Goal: Navigation & Orientation: Find specific page/section

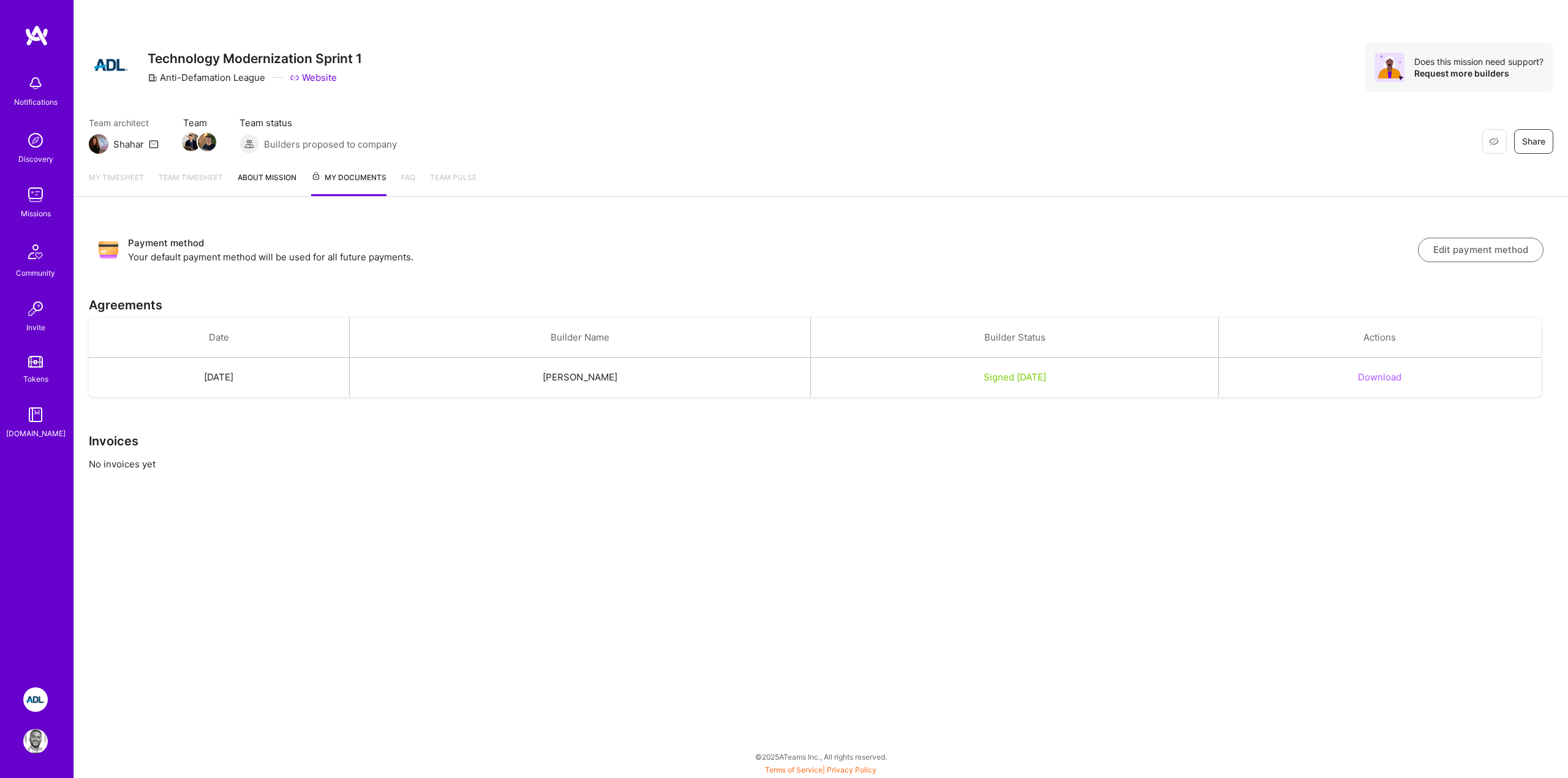
click at [189, 177] on link "Team timesheet" at bounding box center [190, 183] width 64 height 25
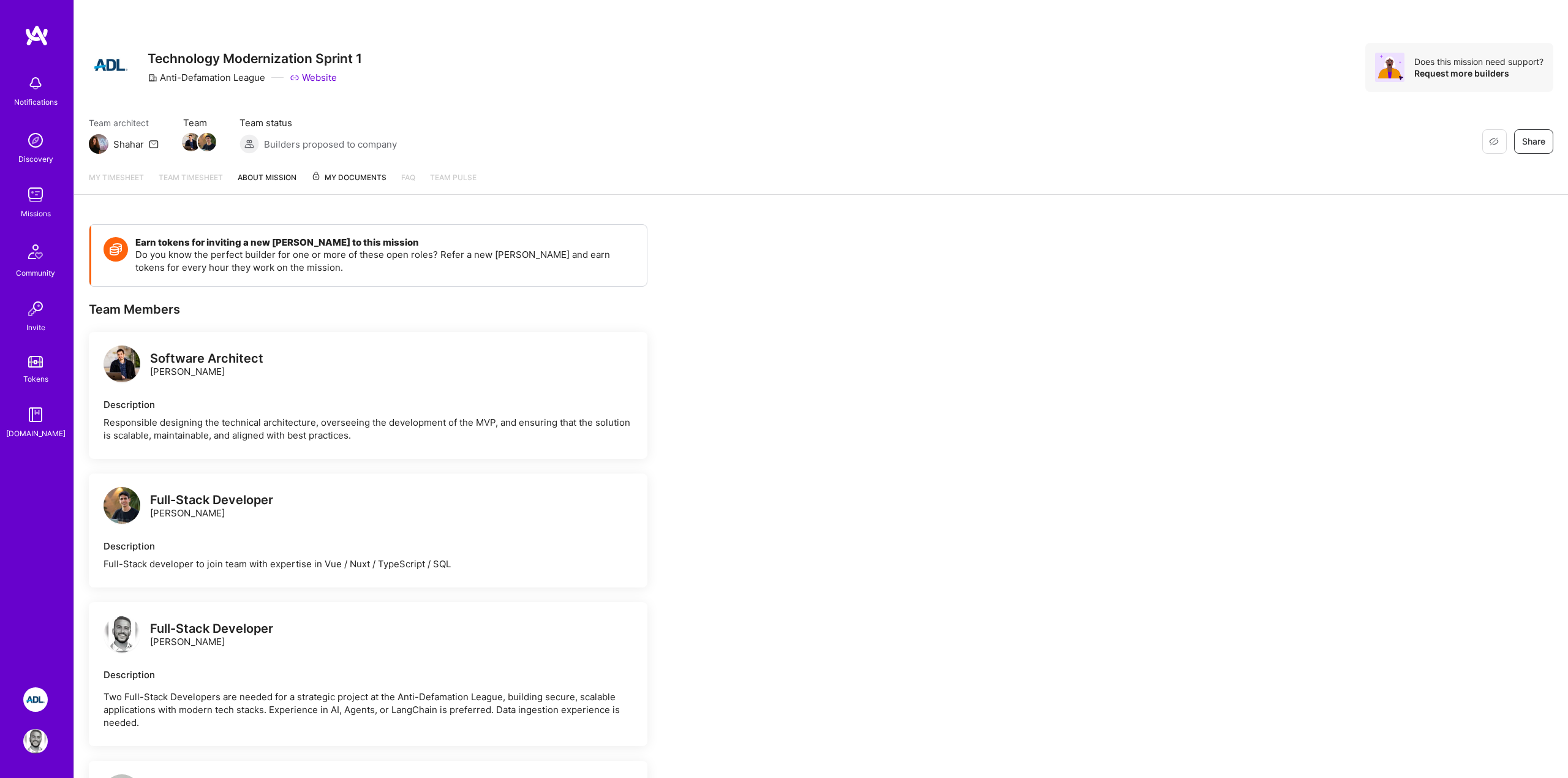
click at [117, 178] on link "My timesheet" at bounding box center [116, 182] width 55 height 23
click at [256, 174] on link "About Mission" at bounding box center [266, 182] width 59 height 23
click at [366, 180] on span "My Documents" at bounding box center [348, 177] width 75 height 14
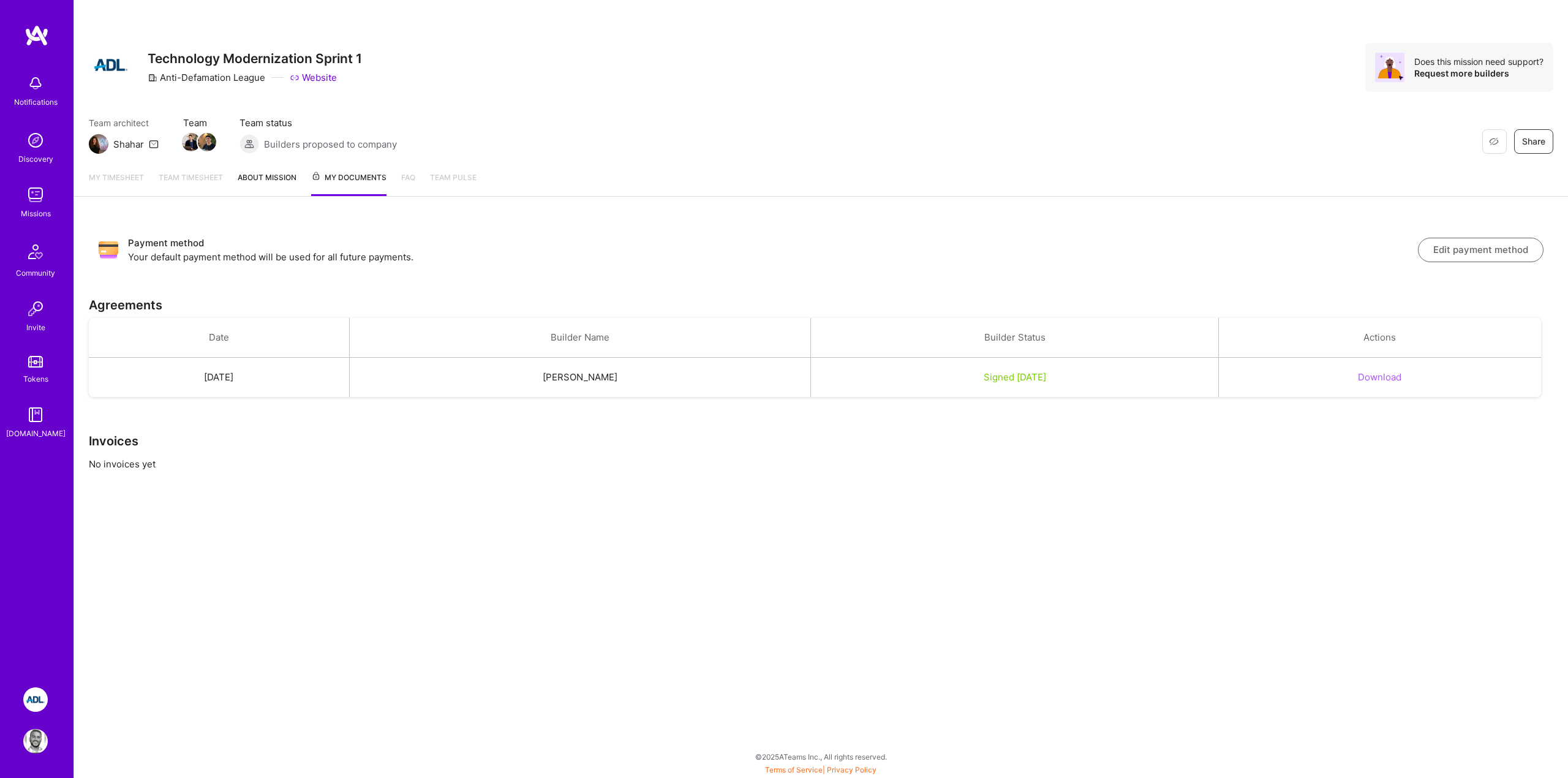
click at [193, 180] on link "Team timesheet" at bounding box center [190, 183] width 64 height 25
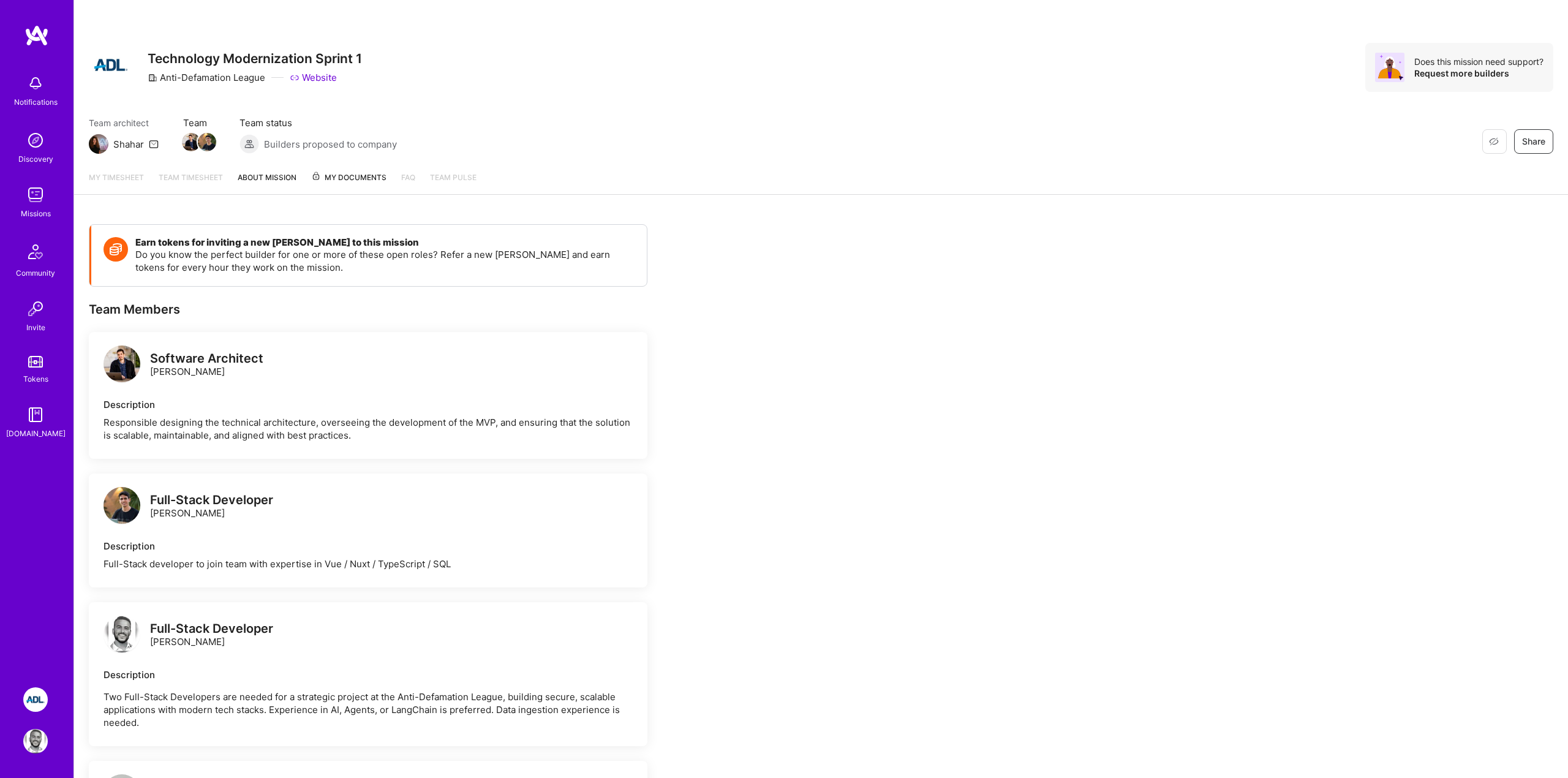
click at [141, 177] on link "My timesheet" at bounding box center [116, 182] width 55 height 23
click at [129, 172] on link "My timesheet" at bounding box center [116, 182] width 55 height 23
click at [182, 182] on link "Team timesheet" at bounding box center [190, 182] width 64 height 23
click at [271, 187] on link "About Mission" at bounding box center [266, 182] width 59 height 23
click at [404, 186] on link "FAQ" at bounding box center [408, 182] width 14 height 24
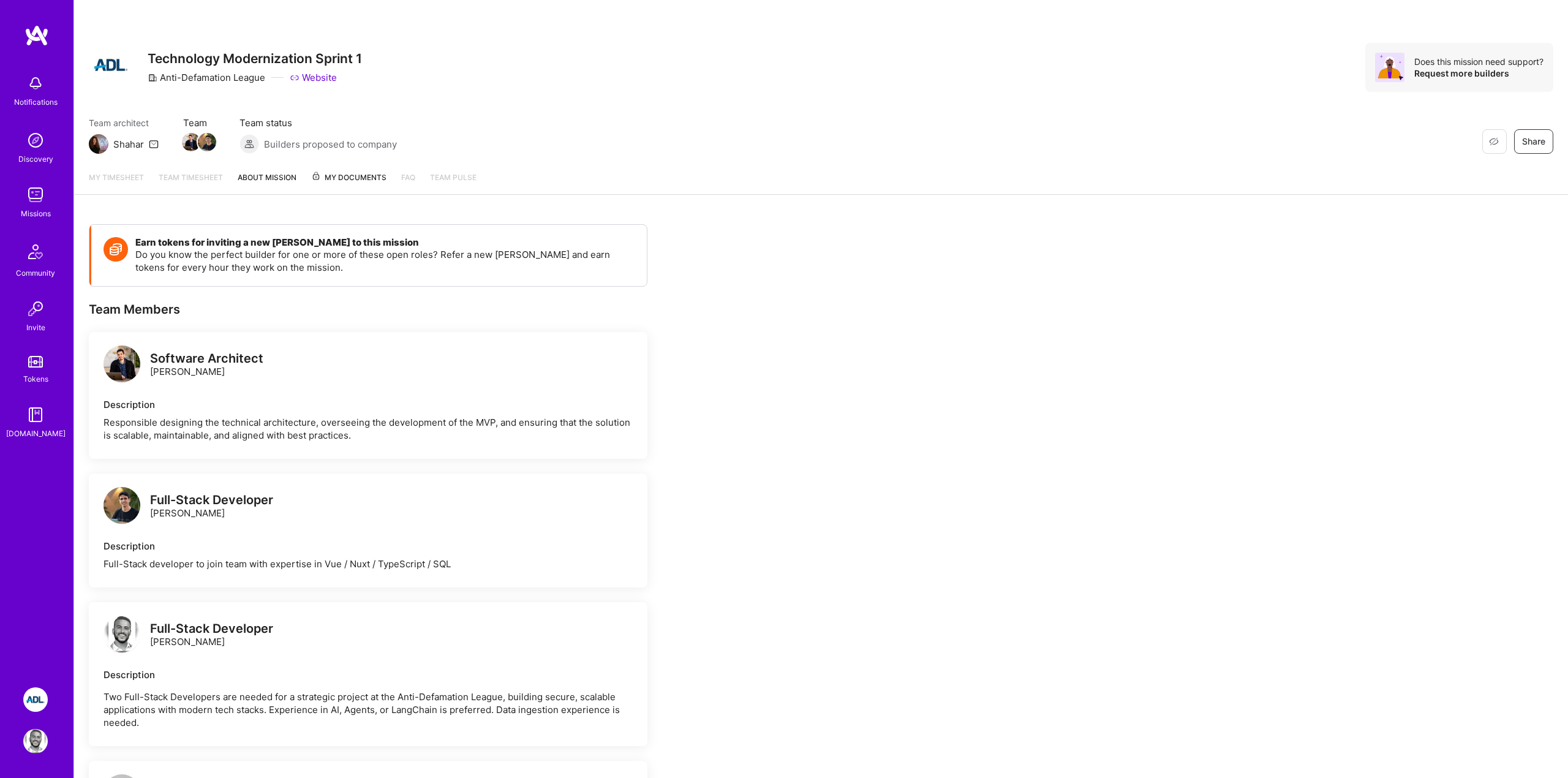
click at [357, 173] on span "My Documents" at bounding box center [348, 177] width 75 height 14
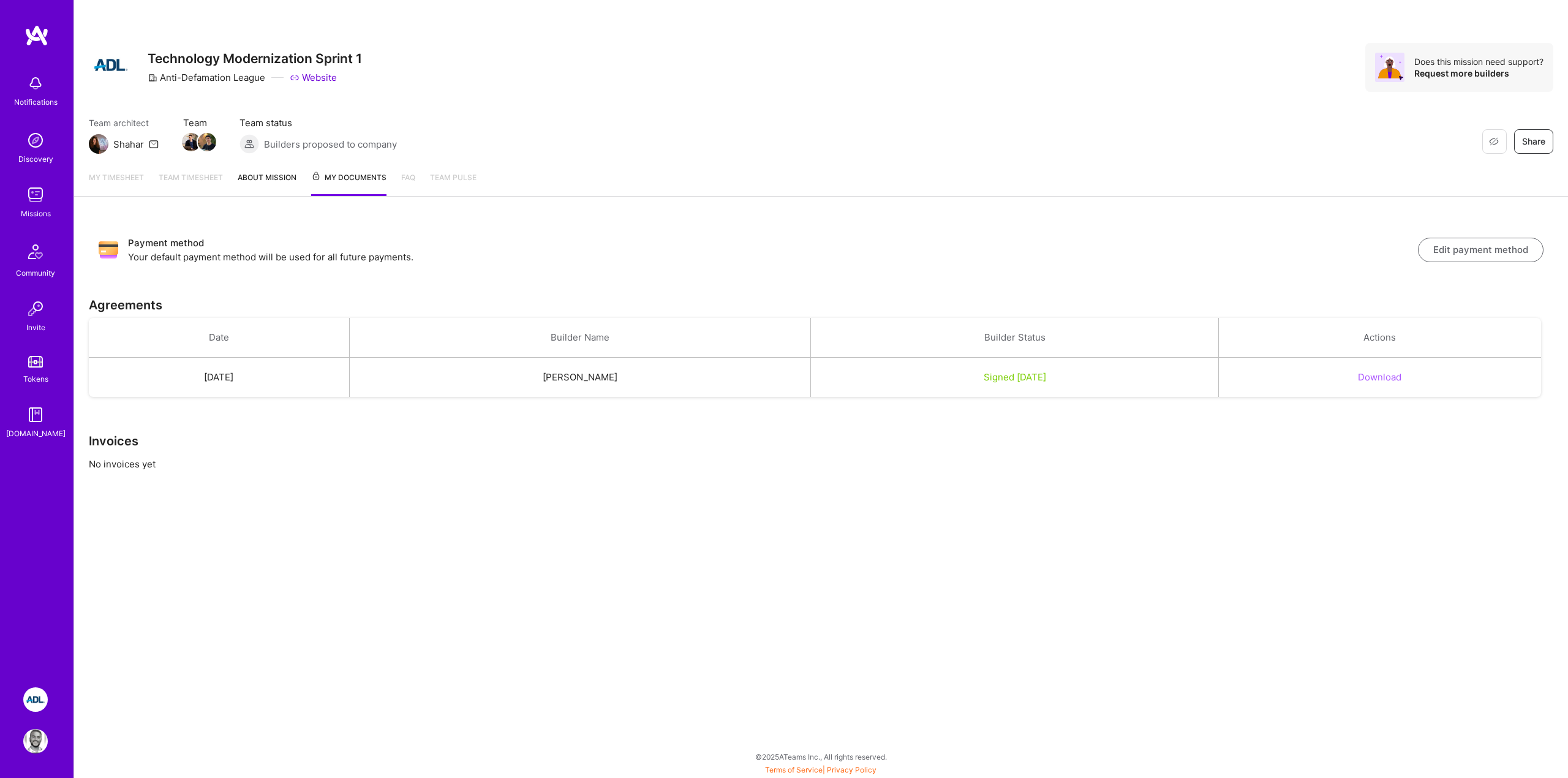
click at [723, 529] on div "Restore Not Interested Share Technology Modernization Sprint 1 Anti-Defamation …" at bounding box center [820, 389] width 1494 height 778
click at [768, 119] on div "Team architect Shahar Team Team status Builders proposed to company Restore Not…" at bounding box center [821, 134] width 1464 height 37
click at [624, 72] on div "Restore Not Interested Share Technology Modernization Sprint 1 Anti-Defamation …" at bounding box center [821, 67] width 1464 height 49
click at [97, 34] on div "Restore Not Interested Share Technology Modernization Sprint 1 Anti-Defamation …" at bounding box center [821, 80] width 1494 height 161
click at [137, 37] on div "Restore Not Interested Share Technology Modernization Sprint 1 Anti-Defamation …" at bounding box center [821, 80] width 1494 height 161
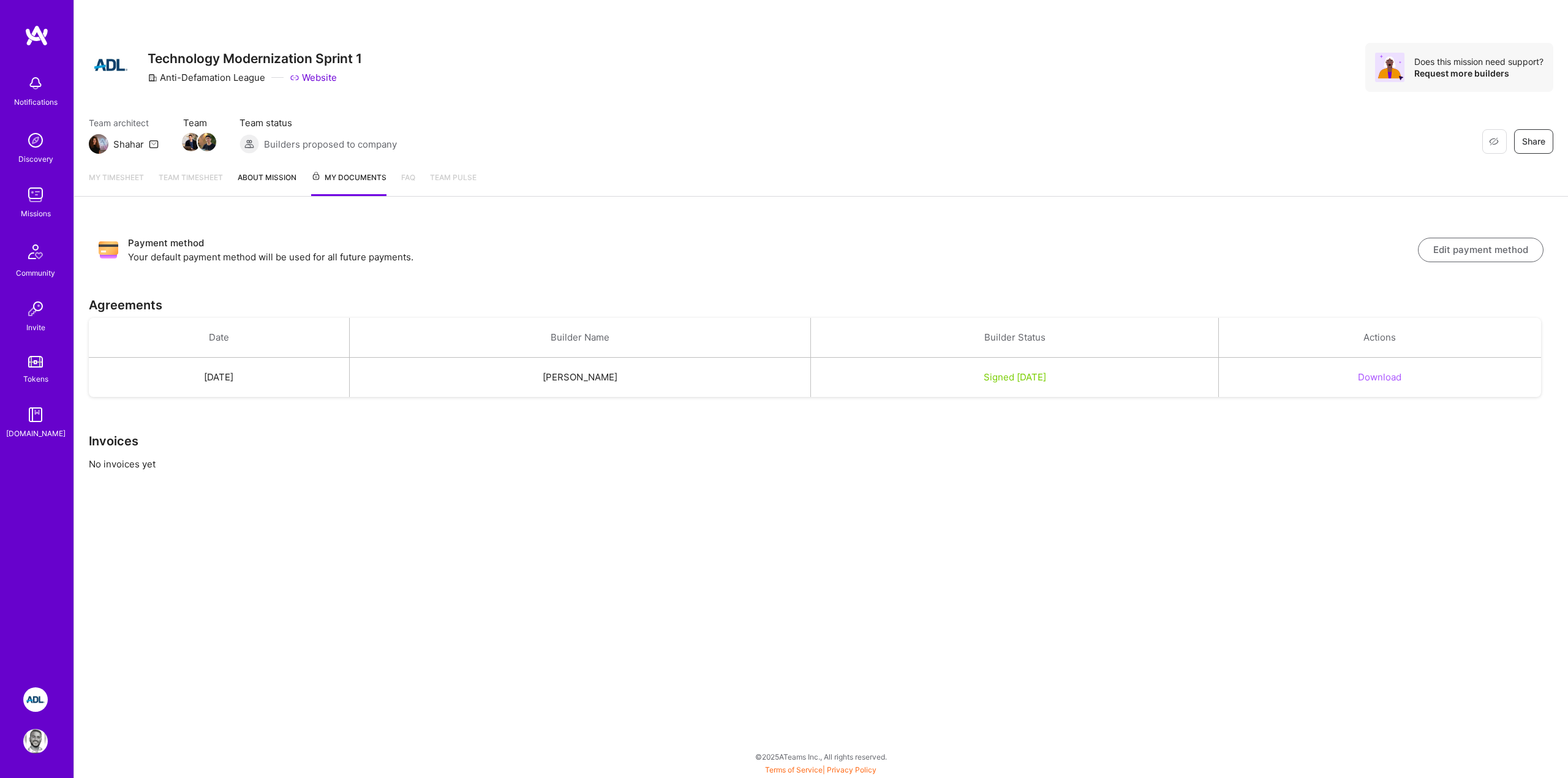
click at [306, 74] on link "Website" at bounding box center [313, 78] width 47 height 13
click at [266, 180] on link "About Mission" at bounding box center [266, 183] width 59 height 25
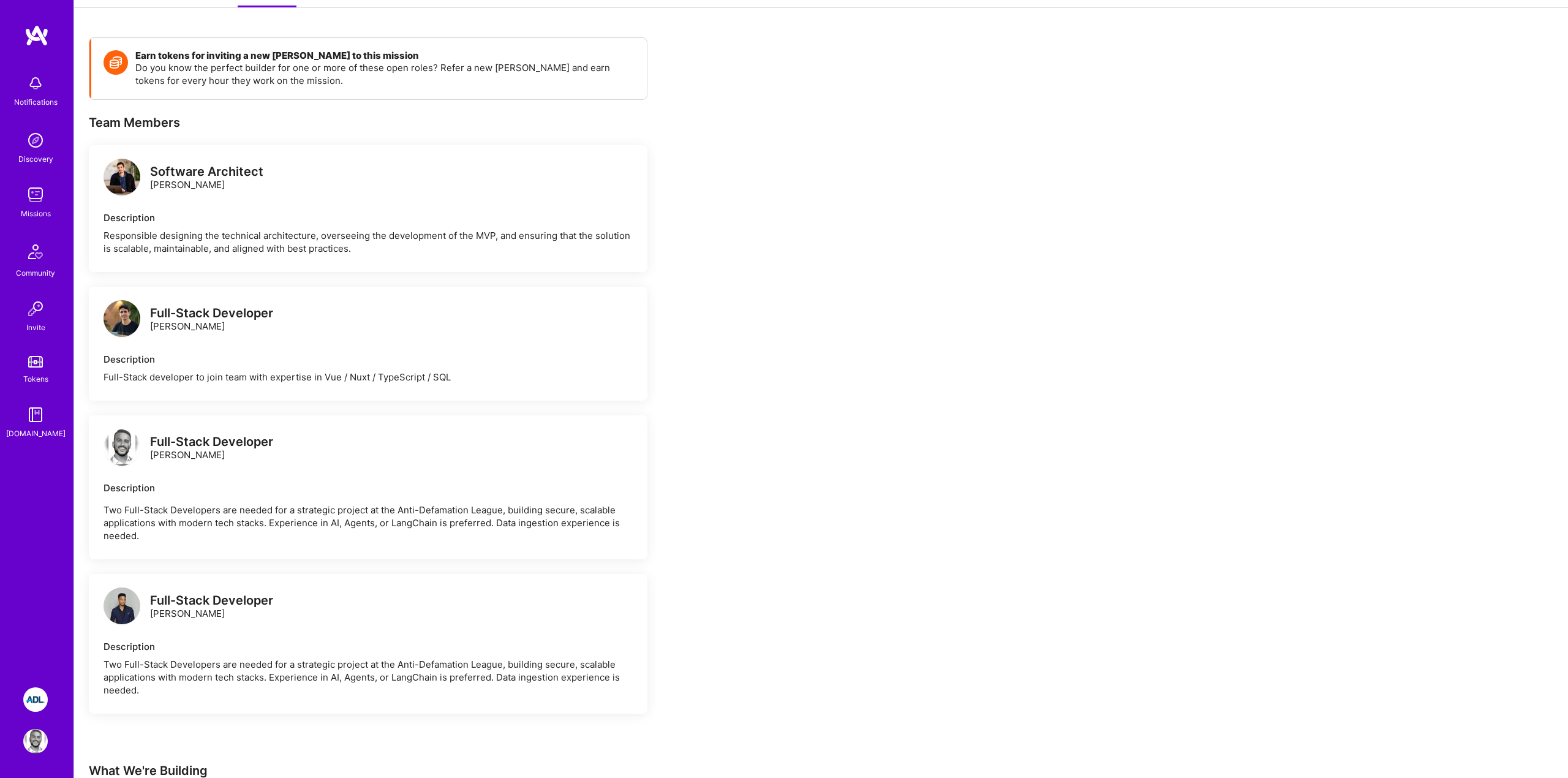
scroll to position [62, 0]
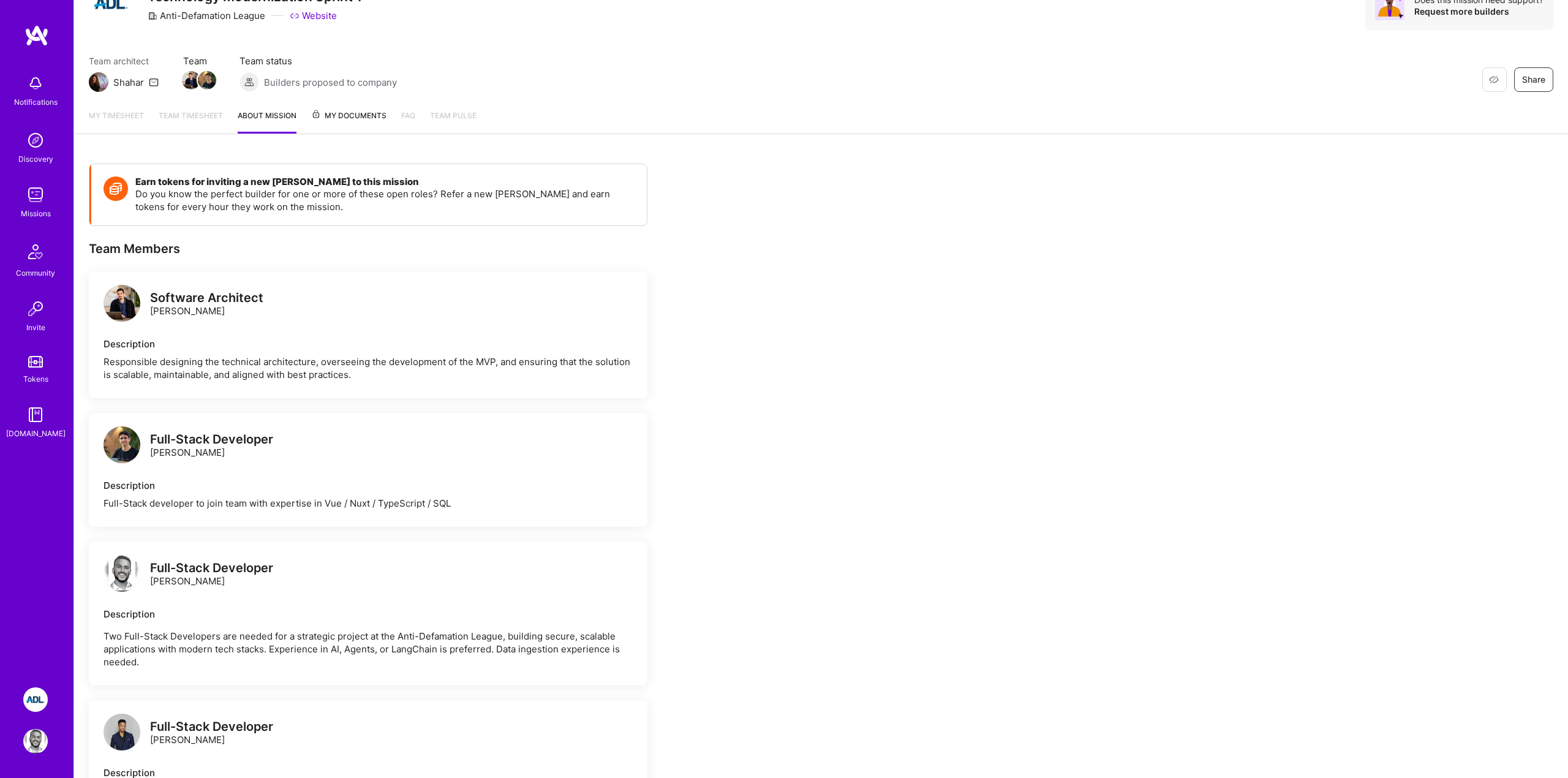
click at [27, 49] on div "Notifications Discovery Missions Community Invite Tokens [DOMAIN_NAME]" at bounding box center [36, 347] width 73 height 645
click at [37, 44] on img at bounding box center [36, 35] width 24 height 22
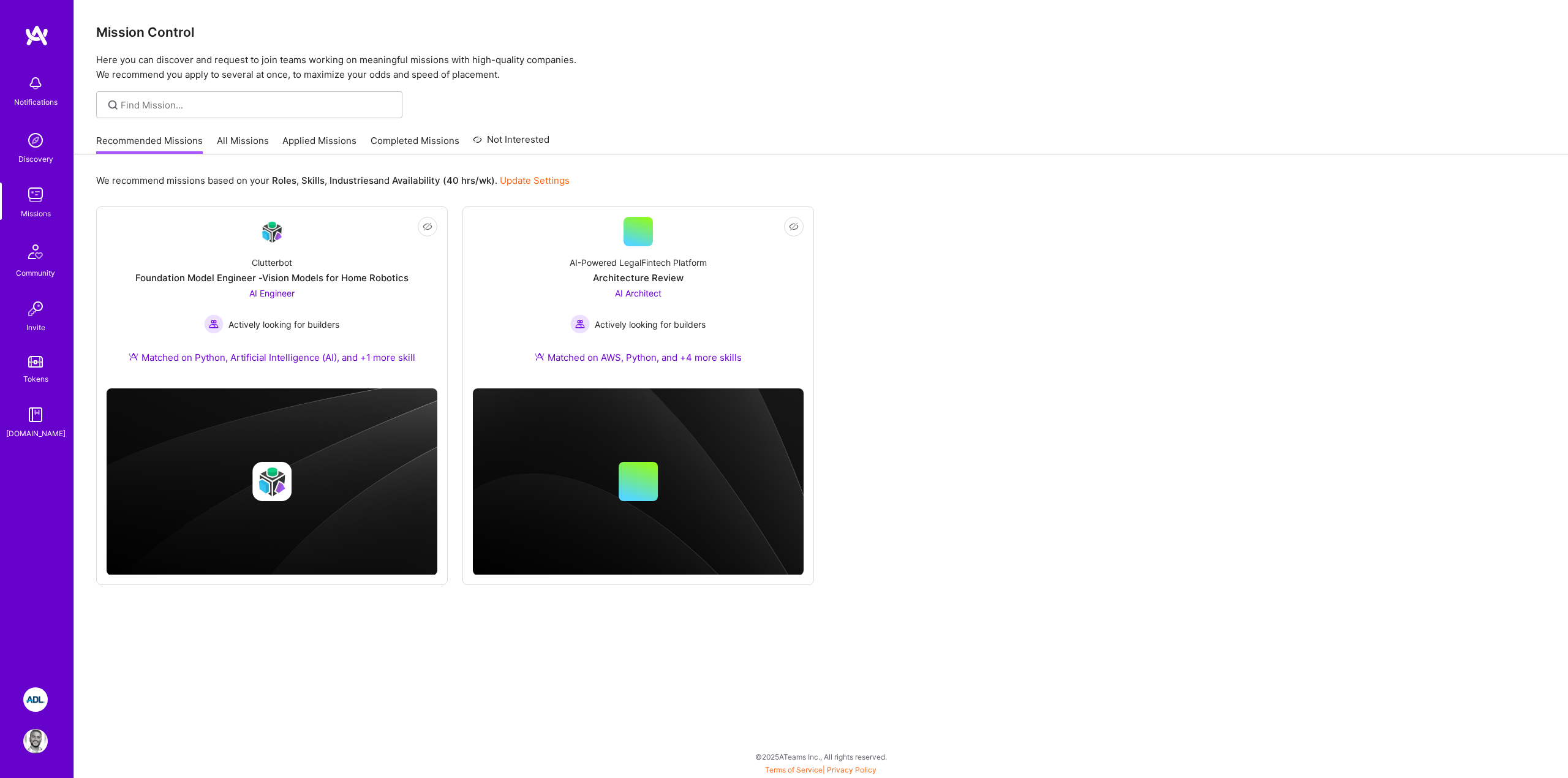
click at [238, 137] on link "All Missions" at bounding box center [243, 144] width 52 height 20
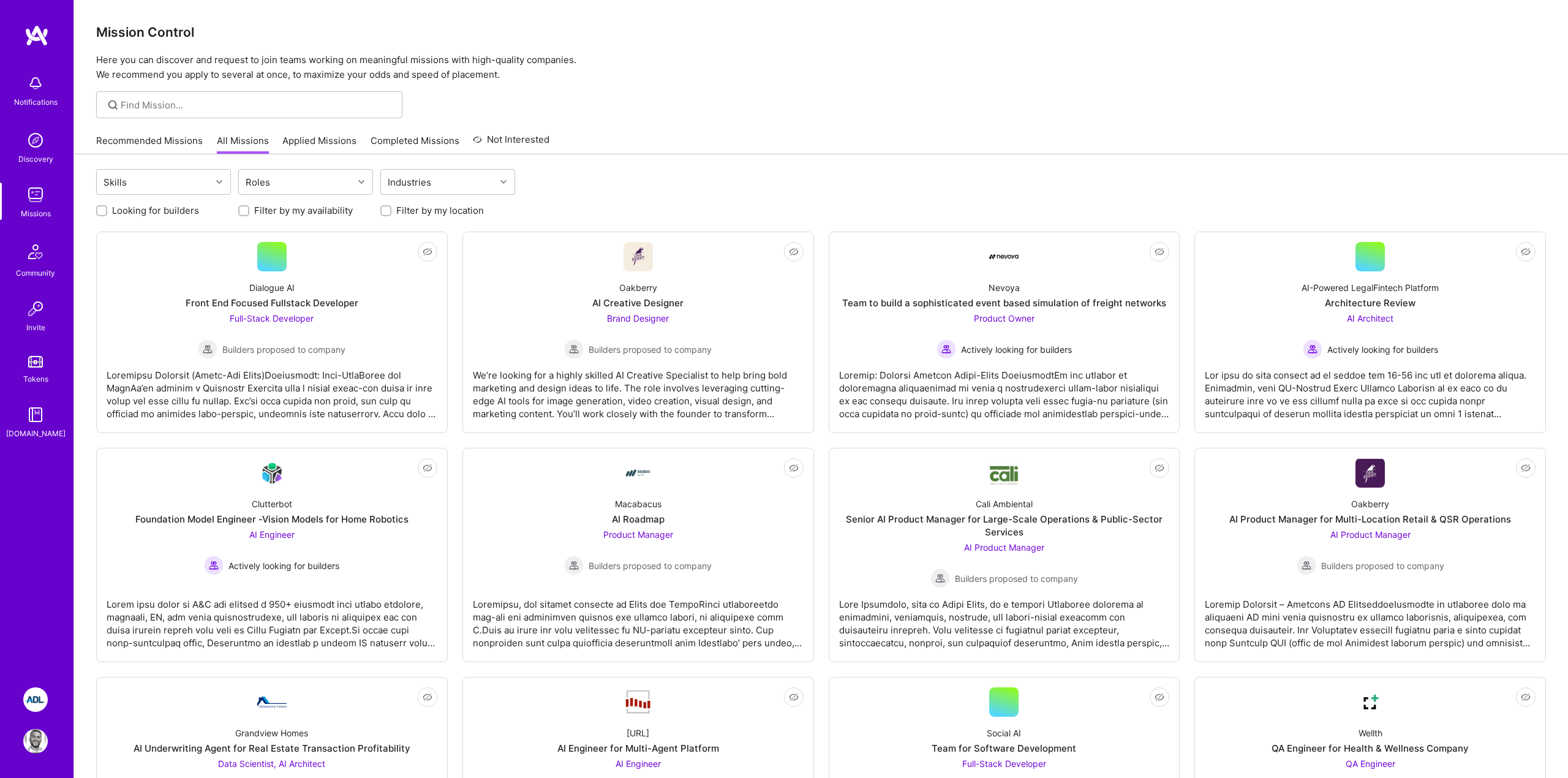
click at [164, 130] on div "Recommended Missions All Missions Applied Missions Completed Missions Not Inter…" at bounding box center [323, 140] width 453 height 26
click at [157, 136] on link "Recommended Missions" at bounding box center [150, 144] width 107 height 20
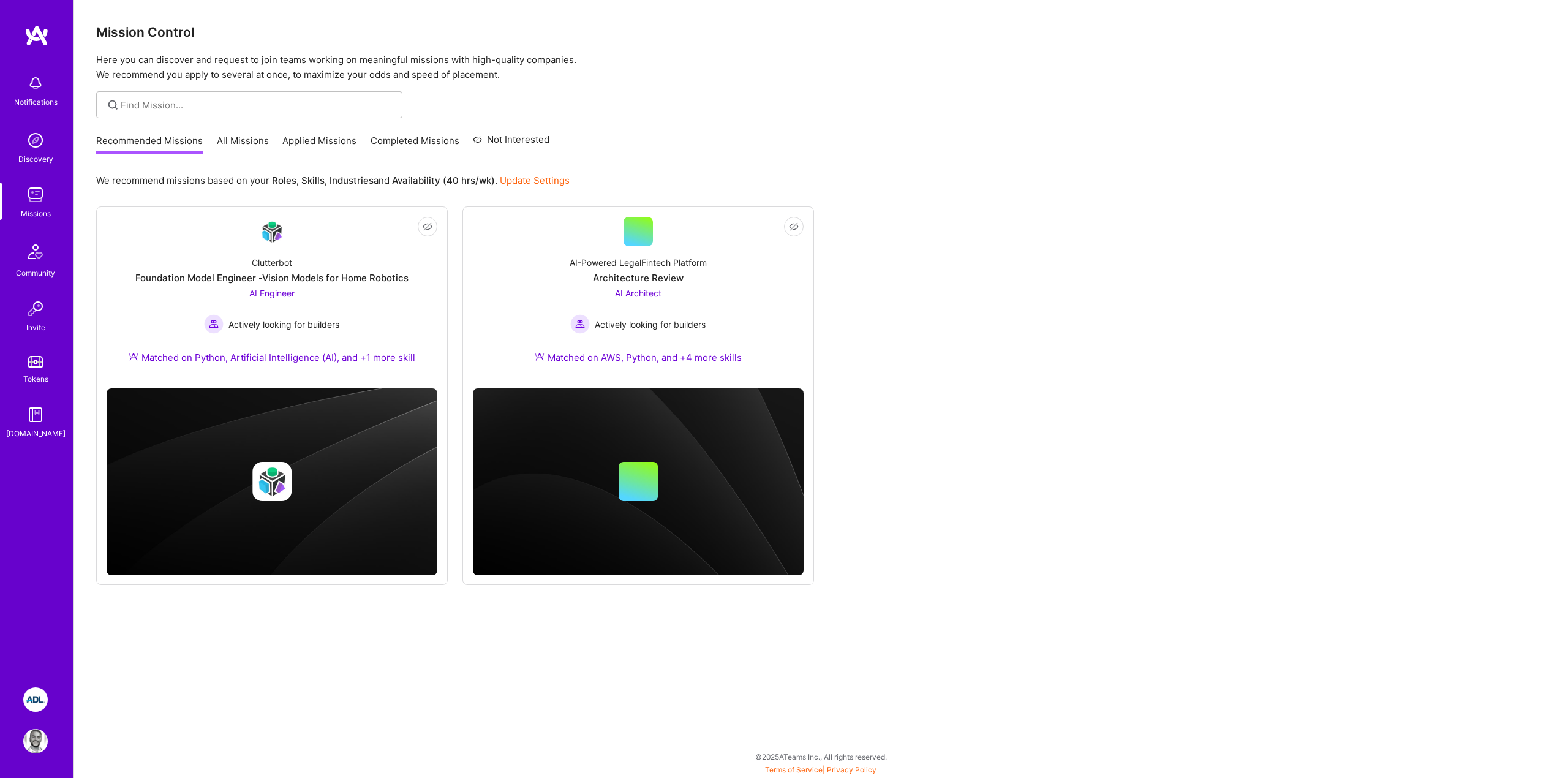
click at [25, 567] on div "Notifications Discovery Missions Community Invite Tokens [DOMAIN_NAME]" at bounding box center [36, 347] width 73 height 645
click at [45, 90] on img at bounding box center [35, 83] width 24 height 24
click at [40, 55] on div "Notifications Discovery Missions Community Invite Tokens [DOMAIN_NAME]" at bounding box center [36, 347] width 73 height 645
click at [35, 46] on img at bounding box center [36, 35] width 24 height 22
click at [5, 475] on div "Notifications Discovery Missions Community Invite Tokens [DOMAIN_NAME]" at bounding box center [36, 347] width 73 height 645
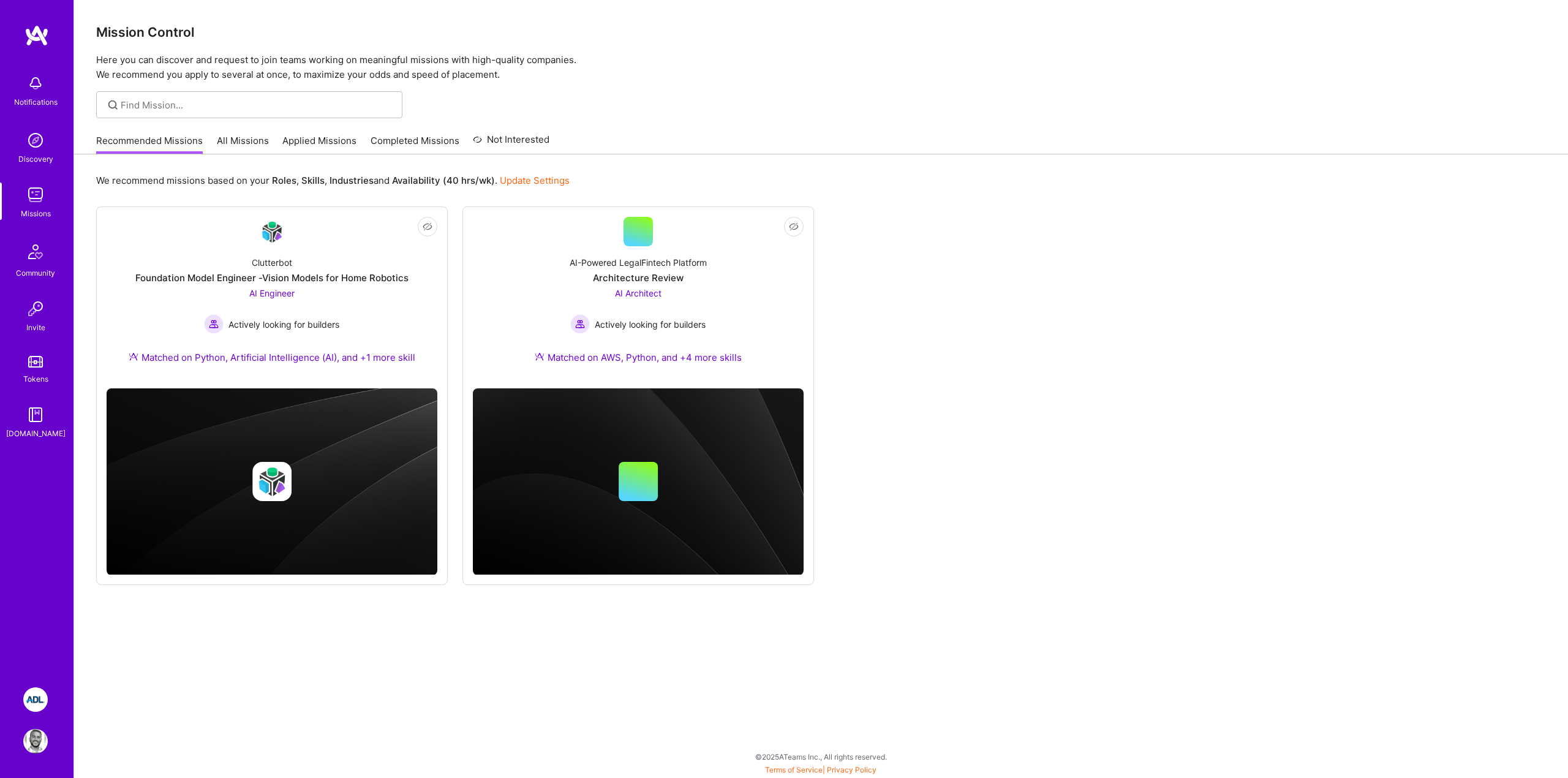
click at [32, 452] on div "Notifications Discovery Missions Community Invite Tokens [DOMAIN_NAME]" at bounding box center [36, 347] width 73 height 645
click at [297, 135] on link "Applied Missions" at bounding box center [320, 144] width 74 height 20
